Goal: Information Seeking & Learning: Understand process/instructions

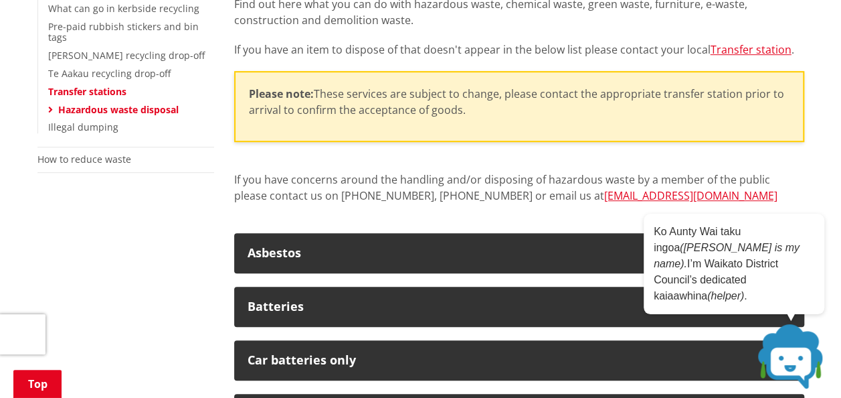
scroll to position [402, 0]
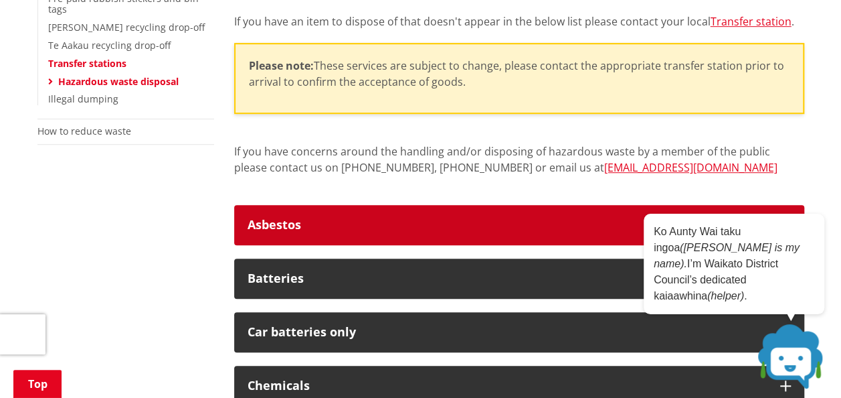
click at [536, 211] on button "Asbestos" at bounding box center [519, 225] width 570 height 40
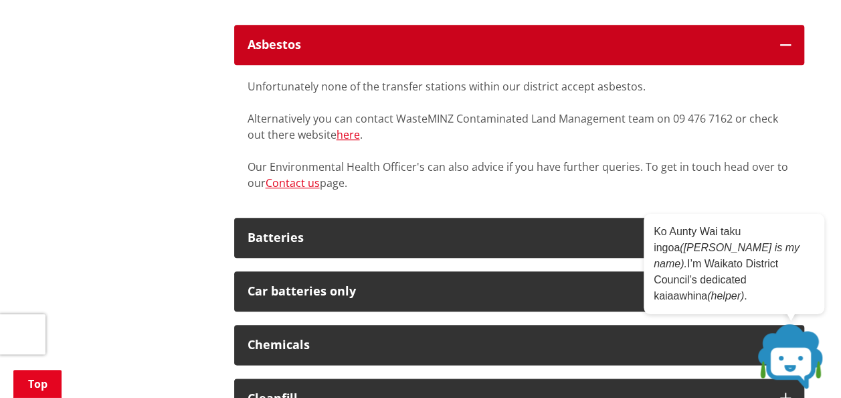
scroll to position [602, 0]
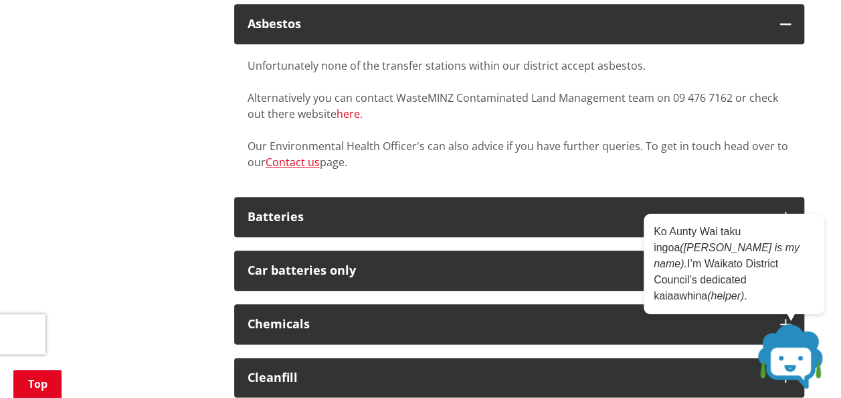
click at [349, 115] on link "here" at bounding box center [348, 113] width 23 height 15
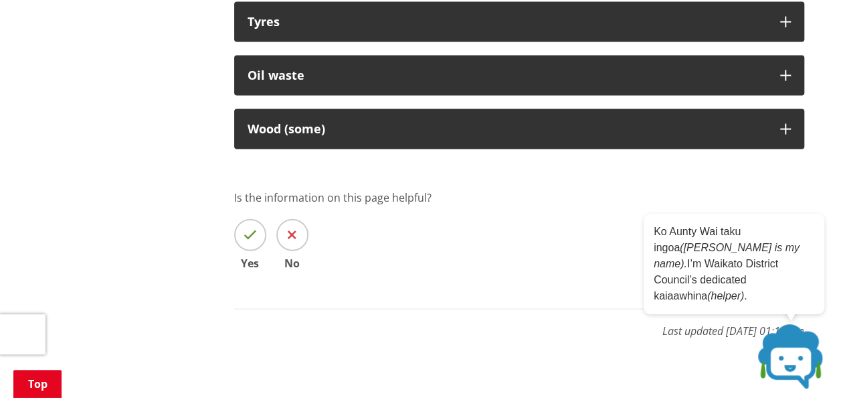
scroll to position [1540, 0]
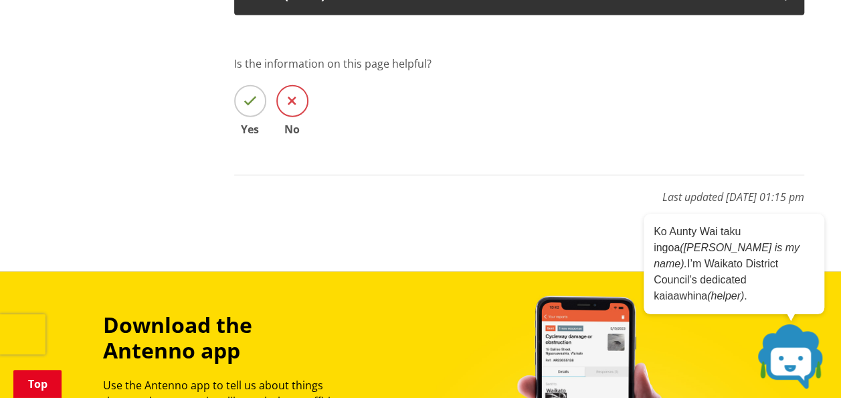
click at [285, 92] on span at bounding box center [292, 101] width 32 height 32
click at [0, 0] on input "No" at bounding box center [0, 0] width 0 height 0
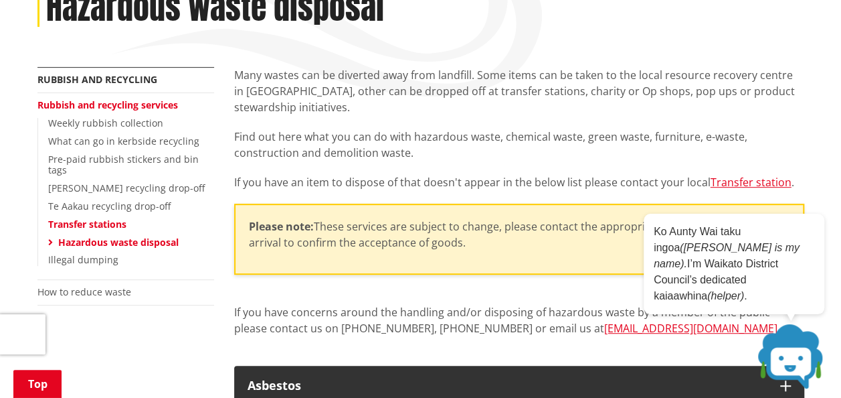
scroll to position [268, 0]
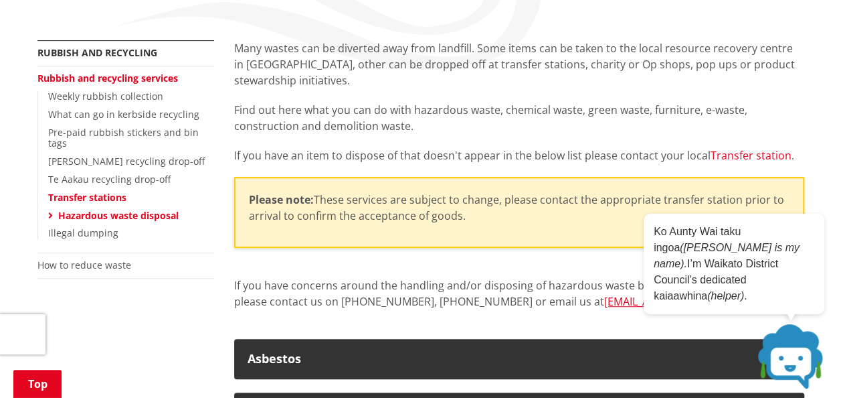
click at [731, 149] on link "Transfer station" at bounding box center [751, 155] width 81 height 15
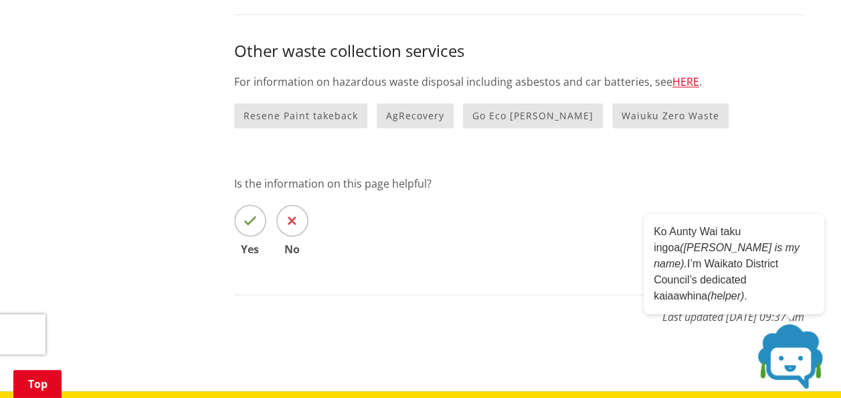
scroll to position [1205, 0]
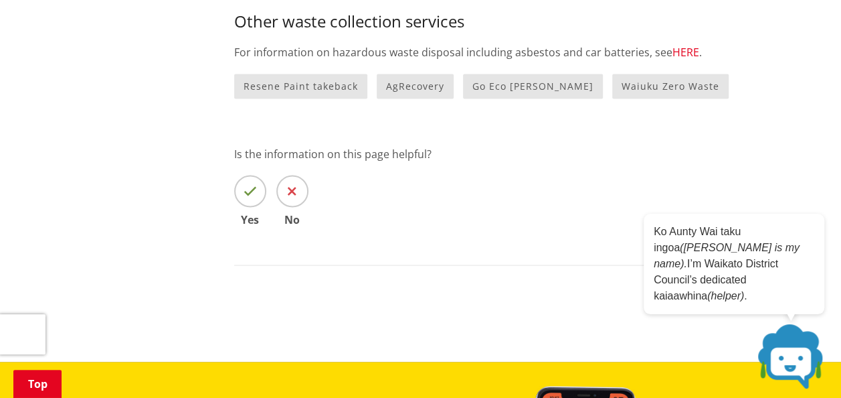
click at [673, 48] on link "HERE" at bounding box center [686, 52] width 27 height 15
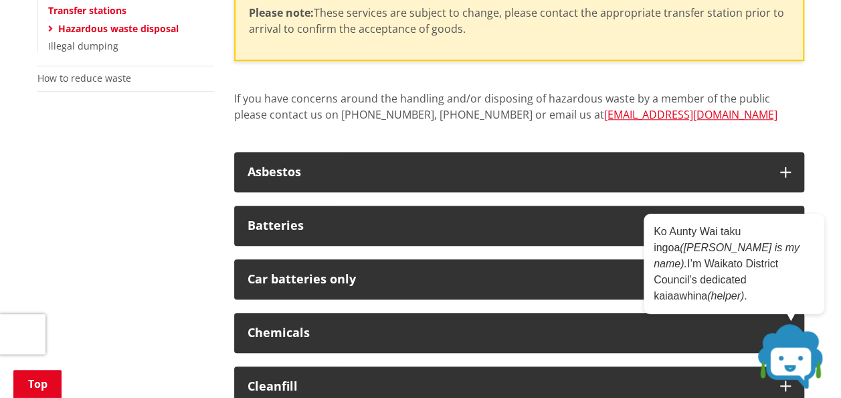
scroll to position [469, 0]
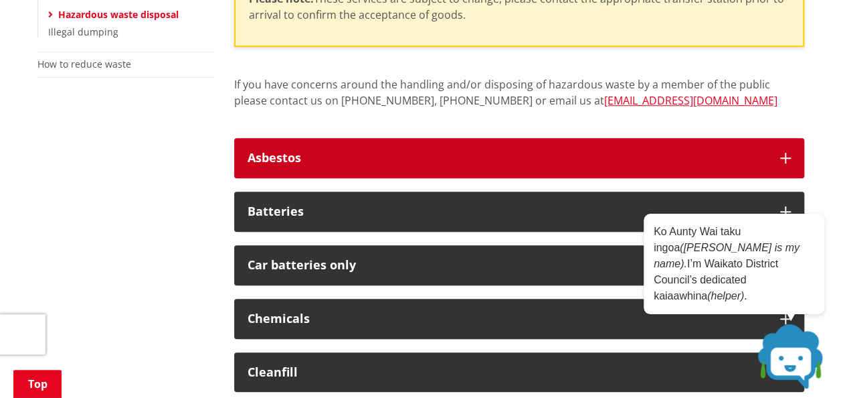
click at [625, 159] on div "Asbestos" at bounding box center [507, 157] width 519 height 13
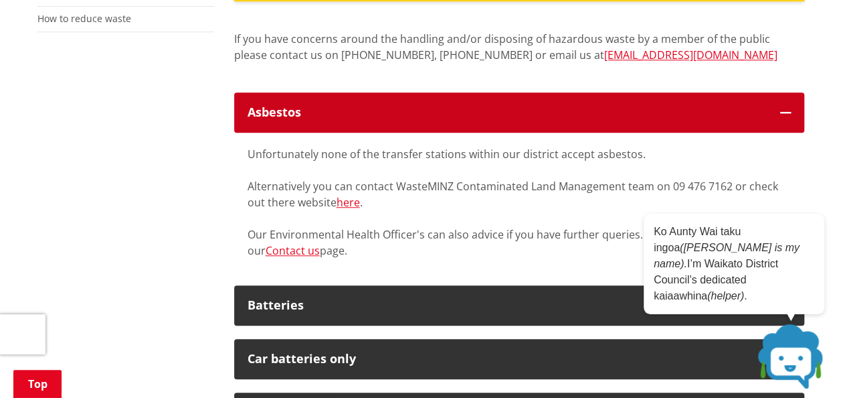
scroll to position [536, 0]
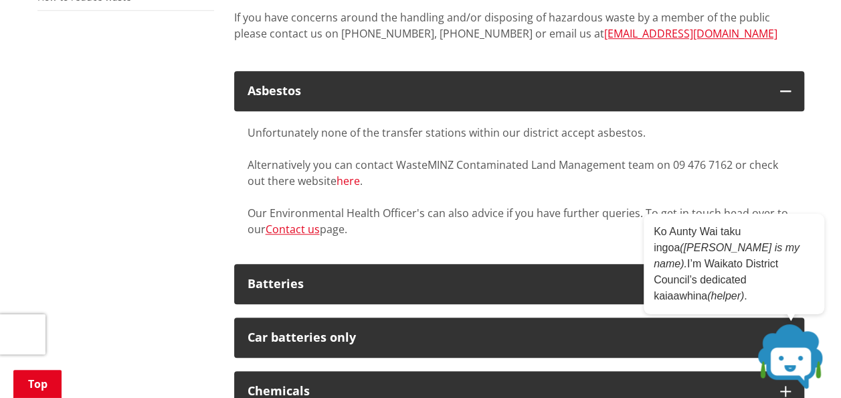
click at [355, 179] on link "here" at bounding box center [348, 180] width 23 height 15
